Goal: Information Seeking & Learning: Learn about a topic

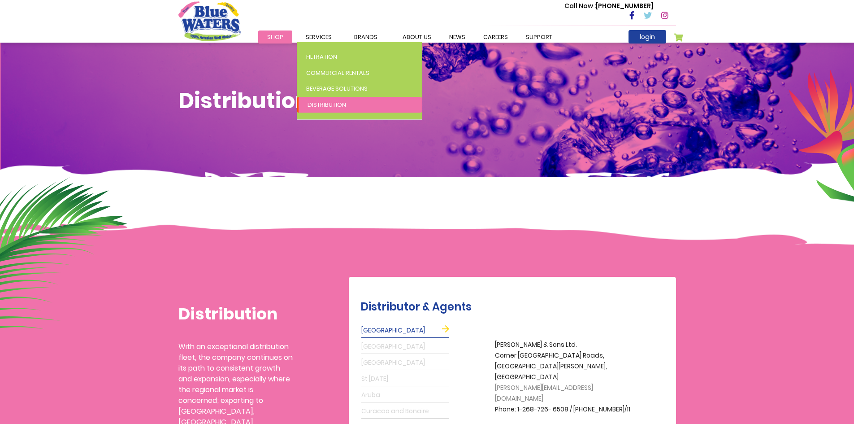
click at [316, 104] on span "Distribution" at bounding box center [327, 104] width 39 height 9
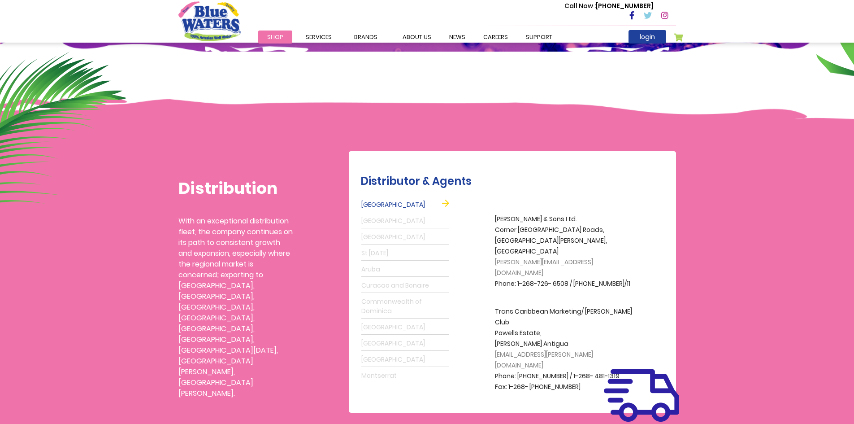
scroll to position [132, 0]
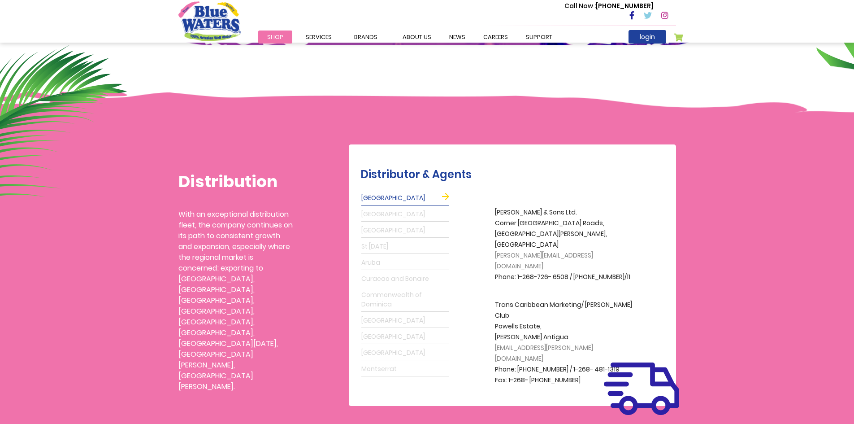
click at [370, 217] on link "Grenada" at bounding box center [405, 214] width 88 height 14
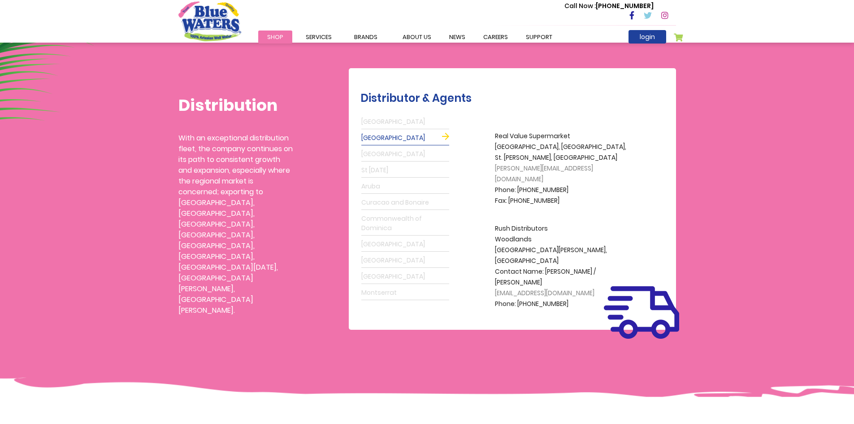
scroll to position [224, 0]
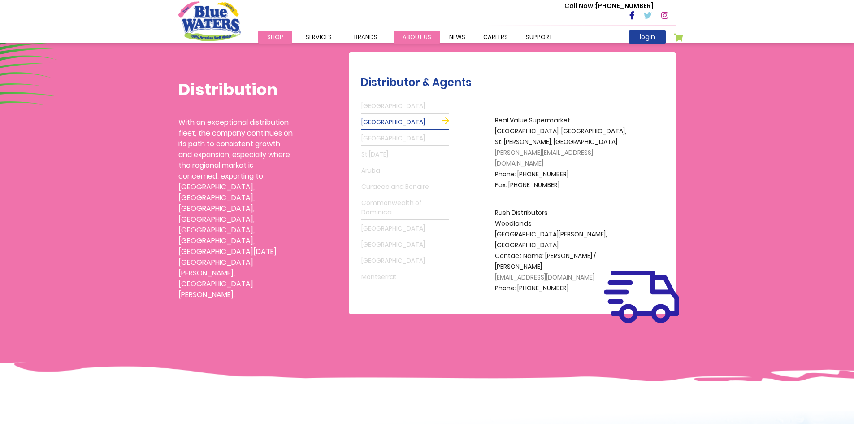
click at [414, 34] on link "about us" at bounding box center [417, 36] width 47 height 13
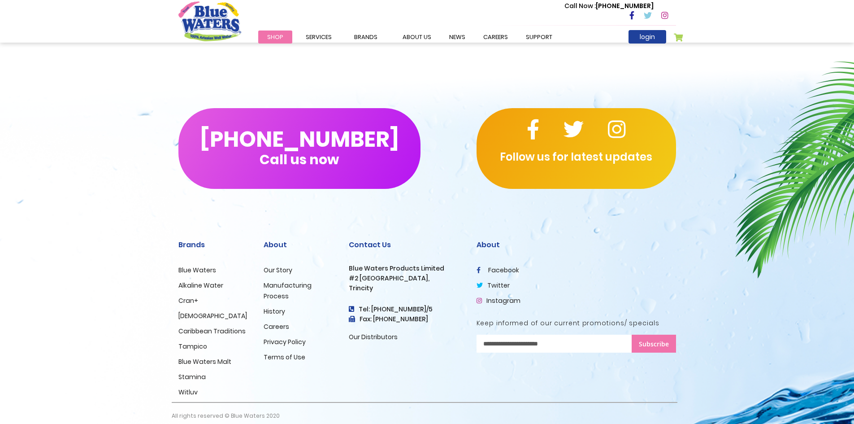
scroll to position [2103, 0]
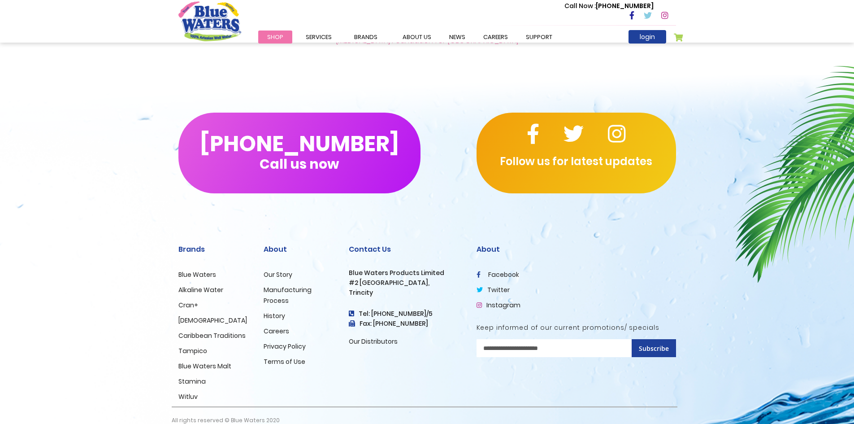
click at [276, 327] on link "Careers" at bounding box center [277, 331] width 26 height 9
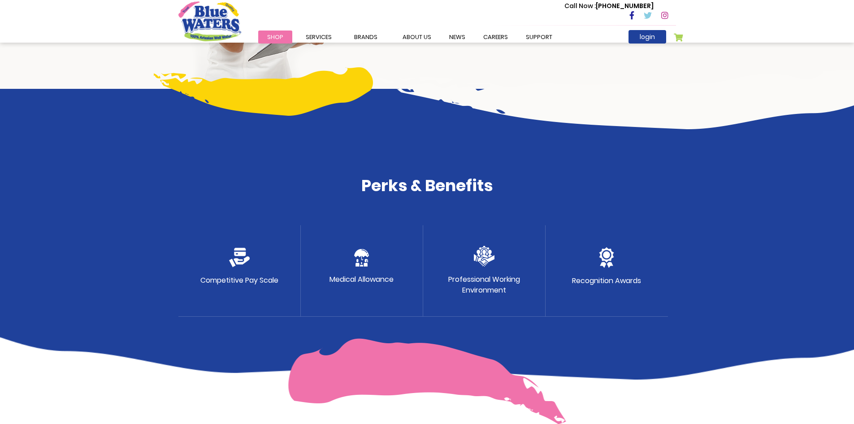
scroll to position [357, 0]
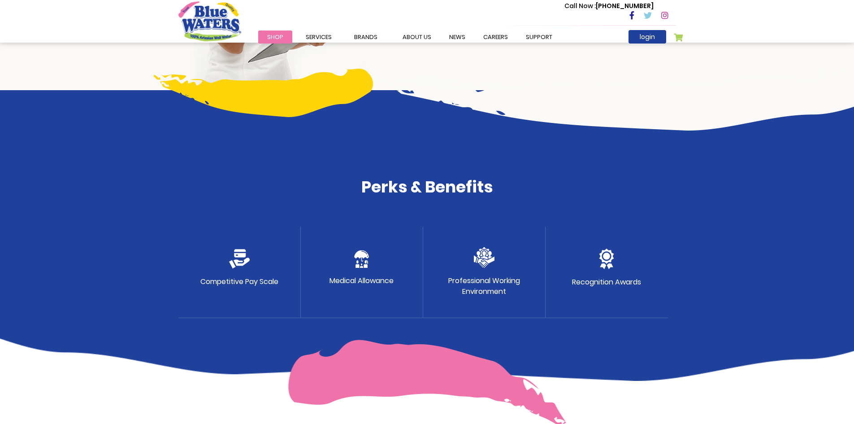
click at [237, 254] on img at bounding box center [239, 259] width 21 height 20
click at [240, 261] on img at bounding box center [239, 259] width 21 height 20
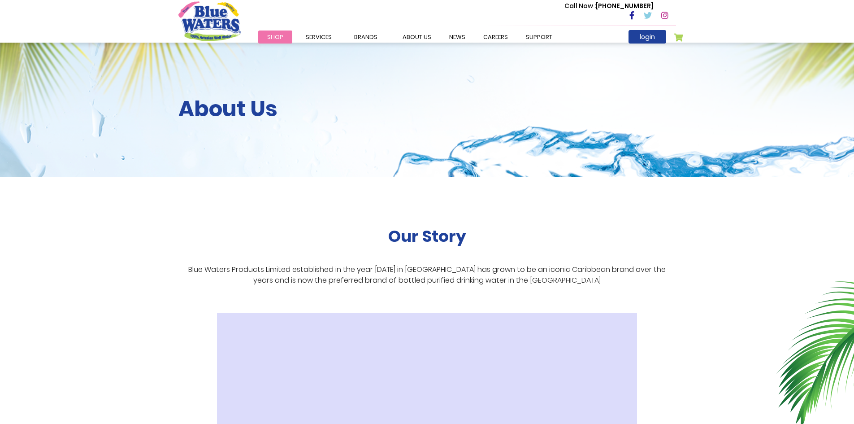
scroll to position [2103, 0]
